Goal: Check status: Check status

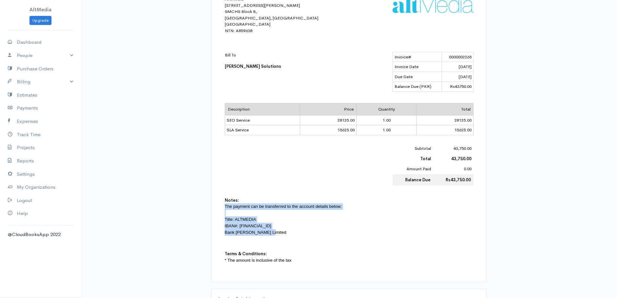
scroll to position [82, 0]
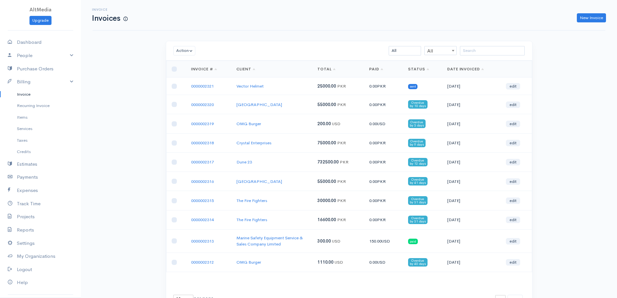
scroll to position [32, 0]
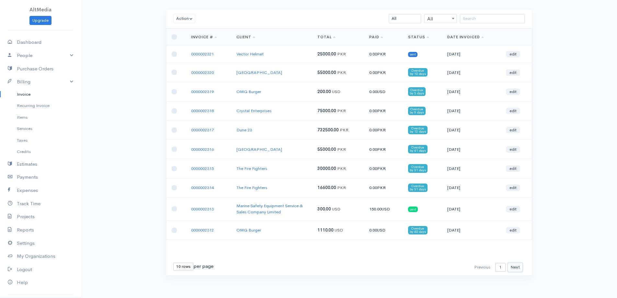
click at [515, 269] on button "Next" at bounding box center [515, 266] width 15 height 9
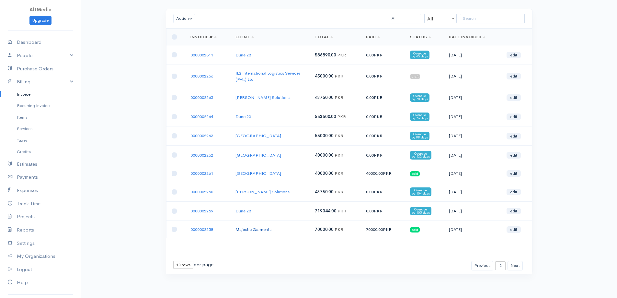
click at [248, 231] on link "Majestic Garments" at bounding box center [254, 229] width 36 height 6
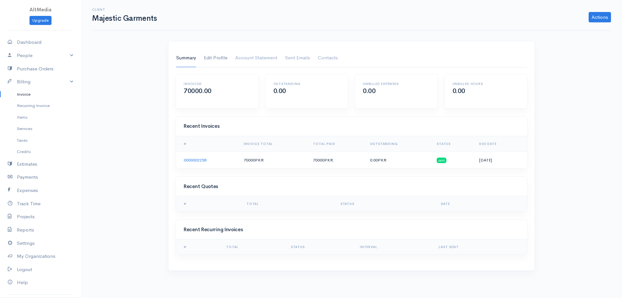
click at [214, 60] on link "Edit Profile" at bounding box center [216, 58] width 24 height 18
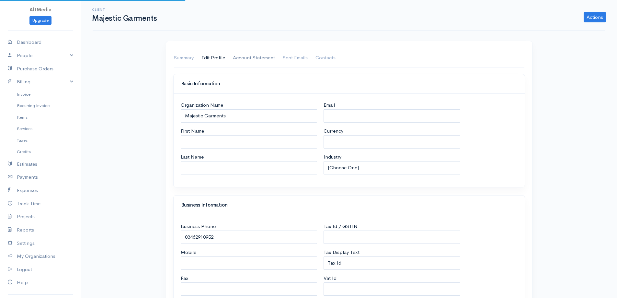
select select "PKR"
select select "[GEOGRAPHIC_DATA]"
click at [241, 58] on link "Account Statement" at bounding box center [254, 58] width 42 height 18
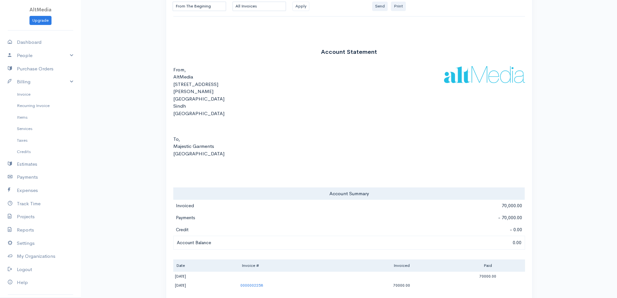
scroll to position [93, 0]
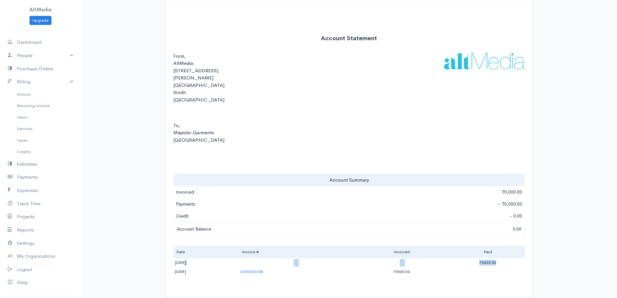
drag, startPoint x: 185, startPoint y: 256, endPoint x: 502, endPoint y: 258, distance: 316.9
click at [502, 258] on tr "[DATE] 70000.00" at bounding box center [349, 262] width 352 height 9
drag, startPoint x: 414, startPoint y: 264, endPoint x: 424, endPoint y: 264, distance: 10.4
click at [424, 267] on td "70000.00" at bounding box center [402, 271] width 98 height 9
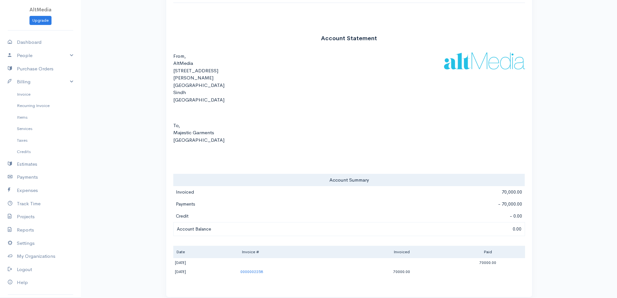
click at [424, 267] on td "70000.00" at bounding box center [402, 271] width 98 height 9
click at [413, 267] on td "70000.00" at bounding box center [402, 271] width 98 height 9
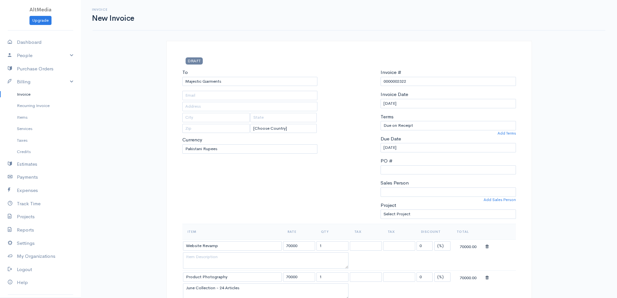
select select "[GEOGRAPHIC_DATA]"
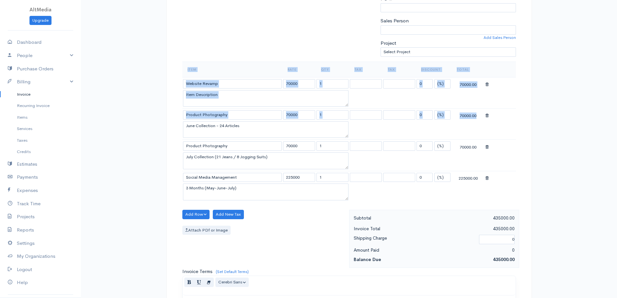
drag, startPoint x: 489, startPoint y: 116, endPoint x: 534, endPoint y: 127, distance: 47.1
click at [534, 127] on div "DRAFT To Majestic Garments [Choose Country] United States Canada United Kingdom…" at bounding box center [349, 185] width 389 height 613
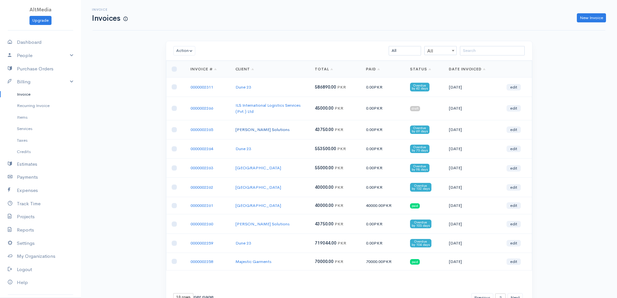
scroll to position [32, 0]
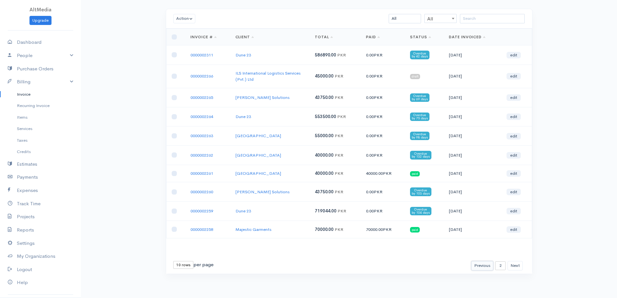
click at [489, 263] on button "Previous" at bounding box center [482, 265] width 22 height 9
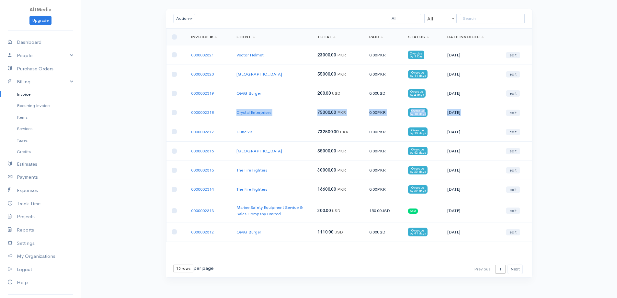
drag, startPoint x: 226, startPoint y: 115, endPoint x: 503, endPoint y: 112, distance: 277.7
click at [503, 112] on tr "0000002318 Crystal Enterprises 75000.00 PKR 0.00 PKR Overdue by 10 days [DATE] …" at bounding box center [349, 112] width 366 height 19
